Goal: Information Seeking & Learning: Learn about a topic

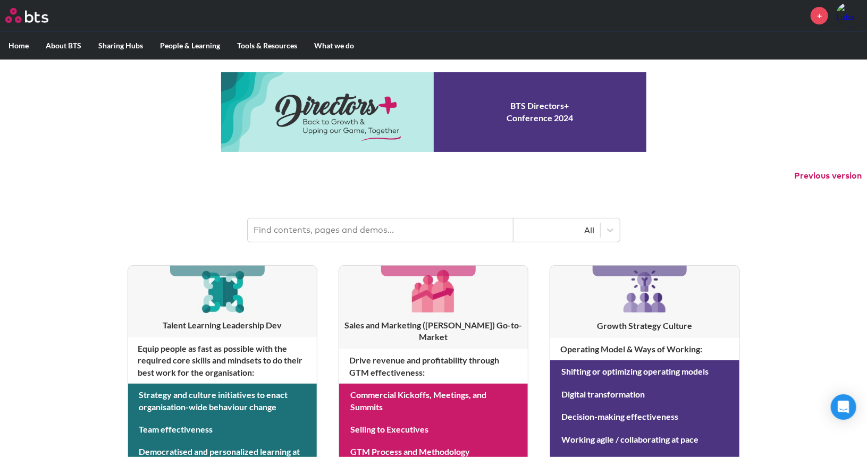
click at [345, 224] on input "text" at bounding box center [381, 230] width 266 height 23
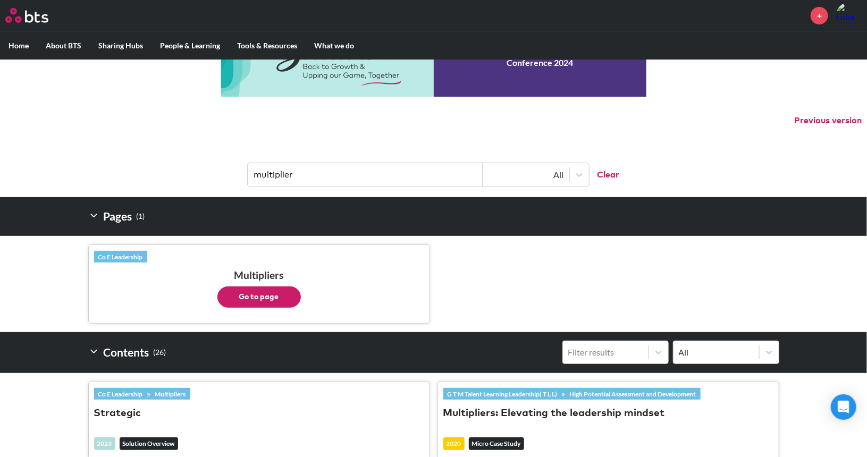
scroll to position [60, 0]
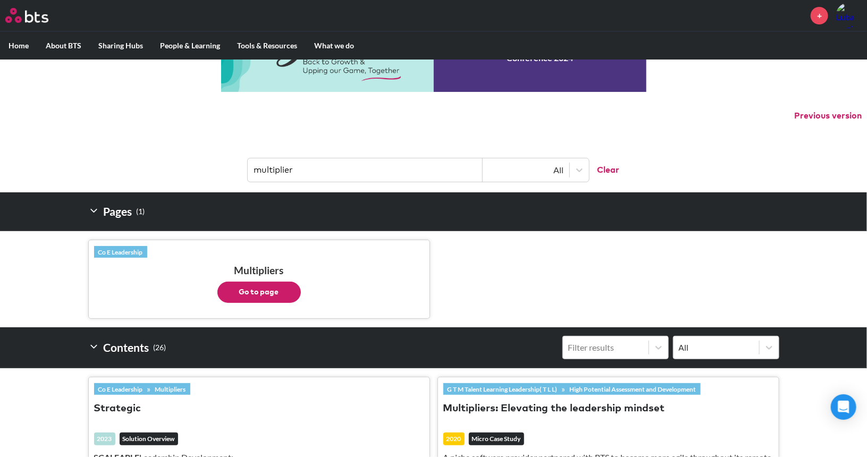
type input "multiplier"
click at [271, 297] on button "Go to page" at bounding box center [258, 292] width 83 height 21
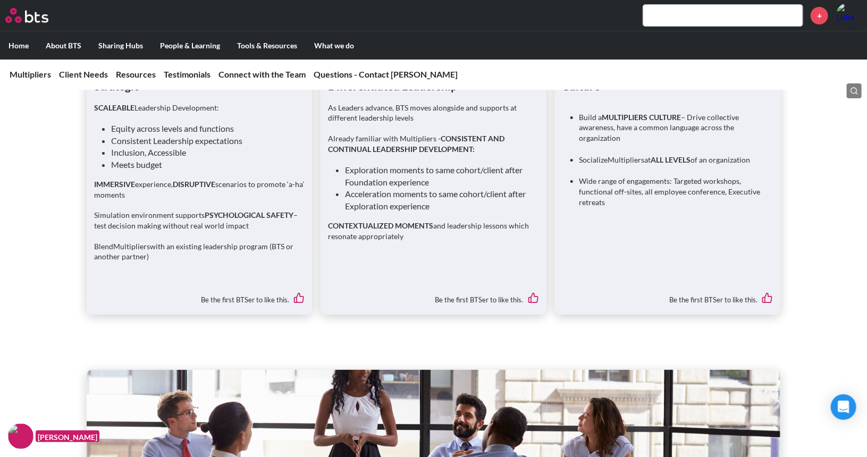
scroll to position [1869, 0]
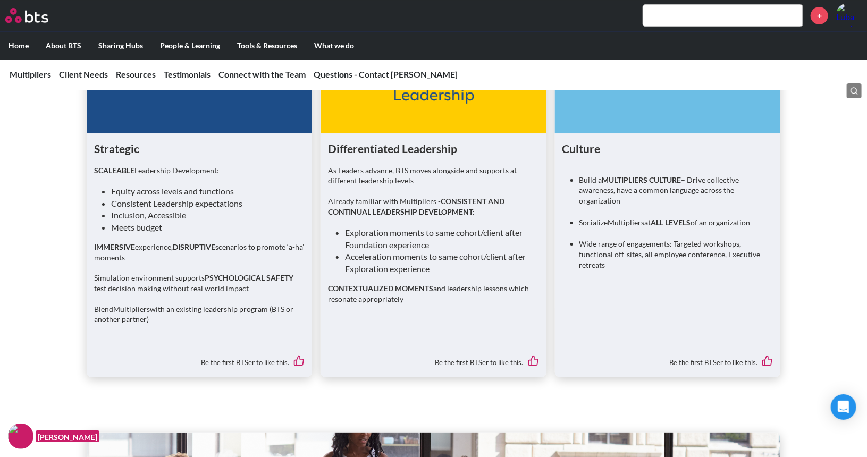
click at [427, 128] on figure at bounding box center [433, 86] width 225 height 96
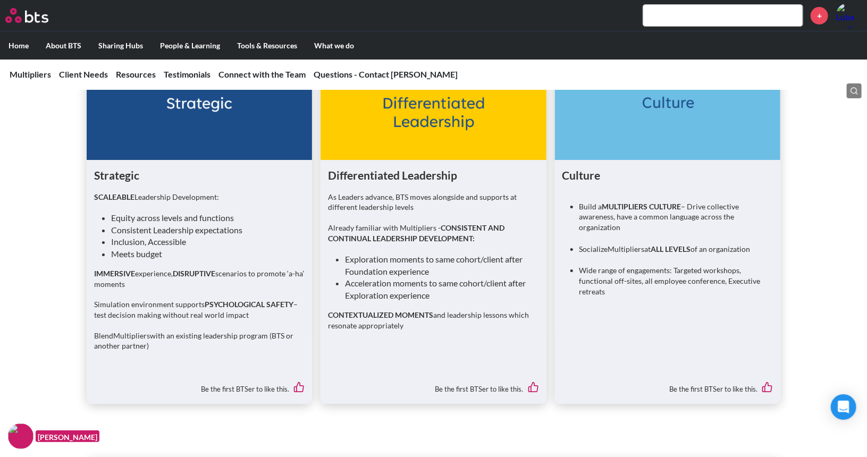
scroll to position [1842, 0]
click at [400, 277] on li "Exploration moments to same cohort/client after Foundation experience" at bounding box center [437, 265] width 185 height 24
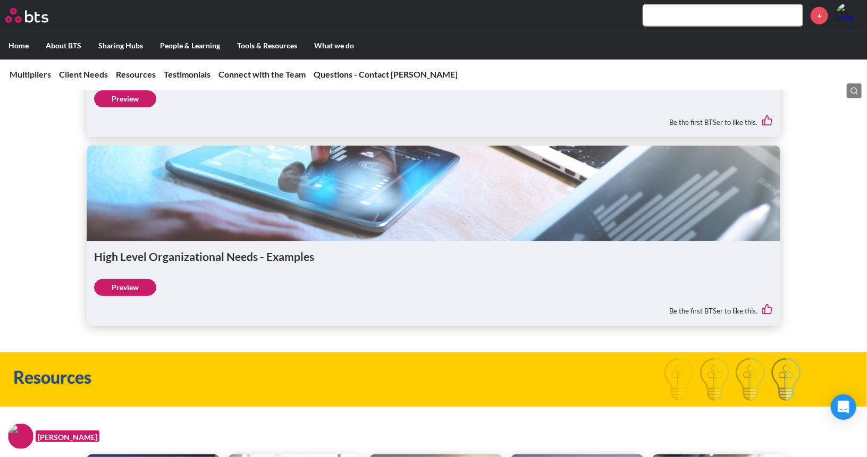
scroll to position [2339, 0]
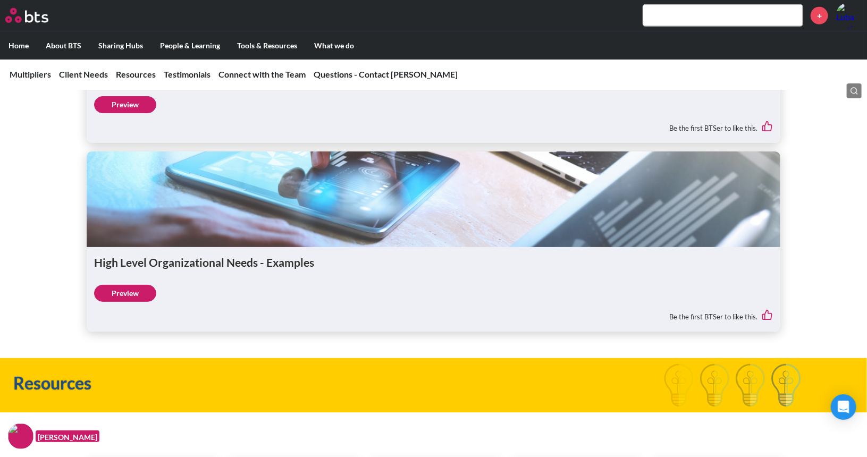
click at [127, 302] on link "Preview" at bounding box center [125, 293] width 62 height 17
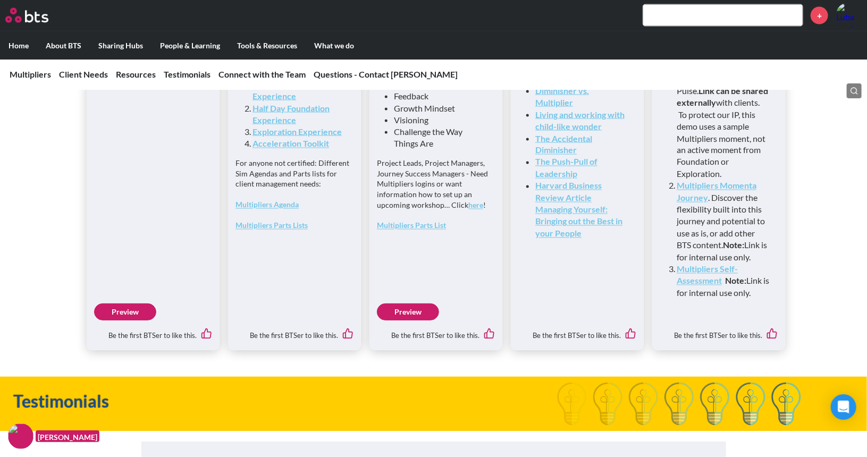
scroll to position [2891, 0]
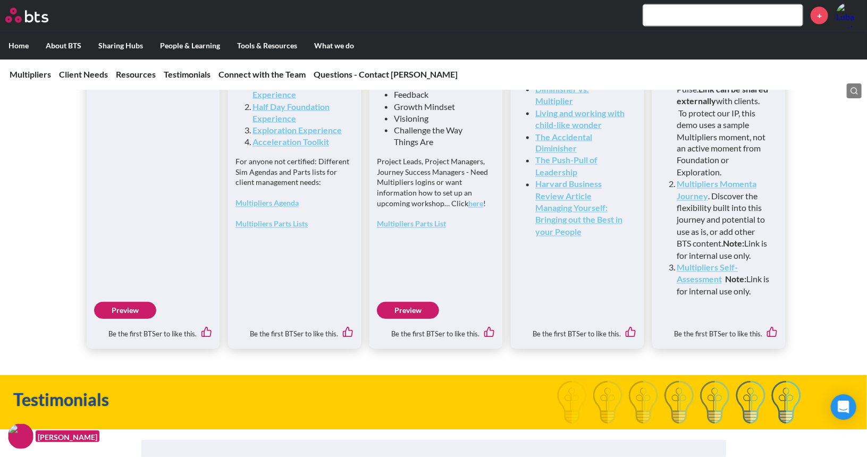
click at [131, 319] on link "Preview" at bounding box center [125, 310] width 62 height 17
